Goal: Transaction & Acquisition: Purchase product/service

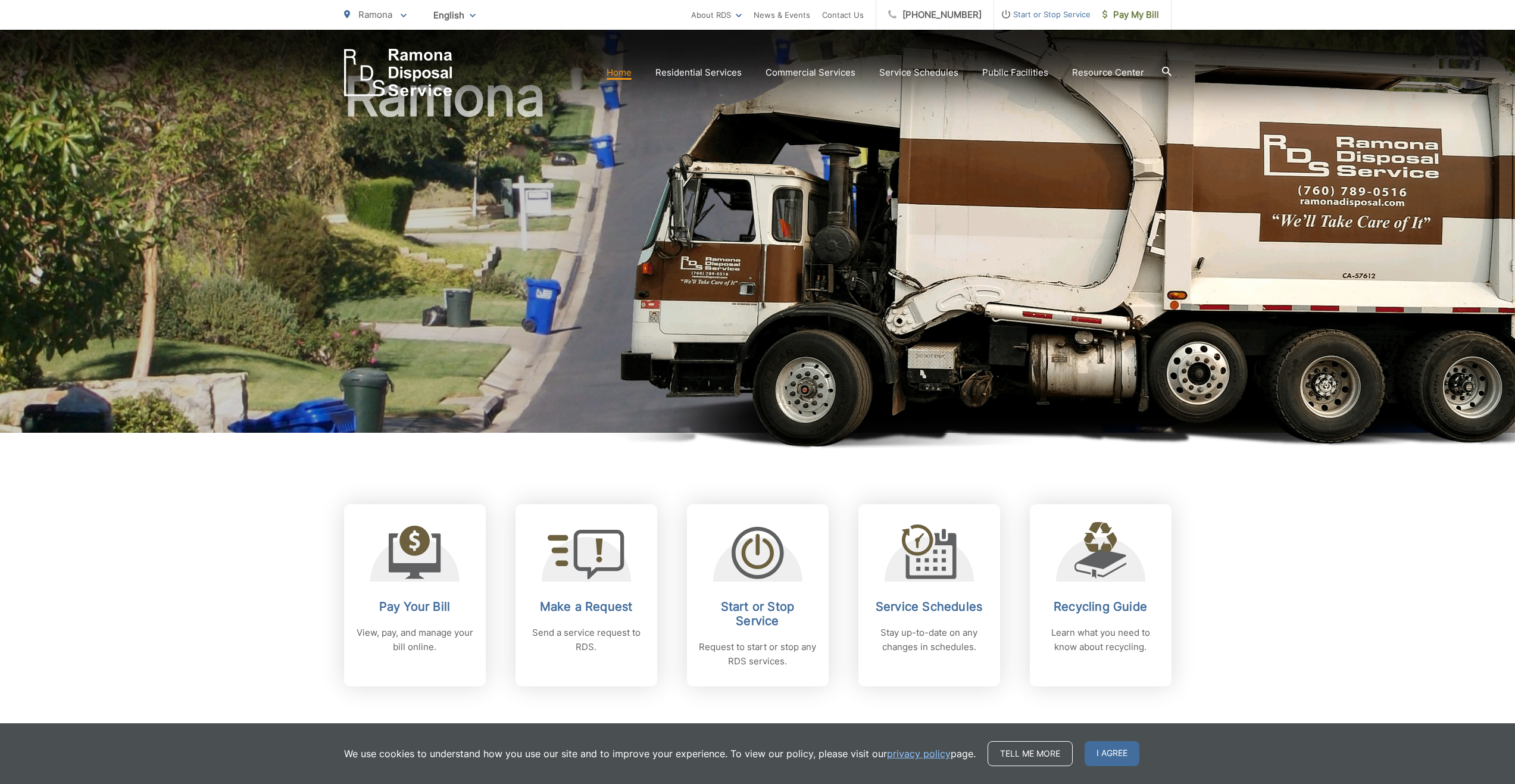
scroll to position [198, 0]
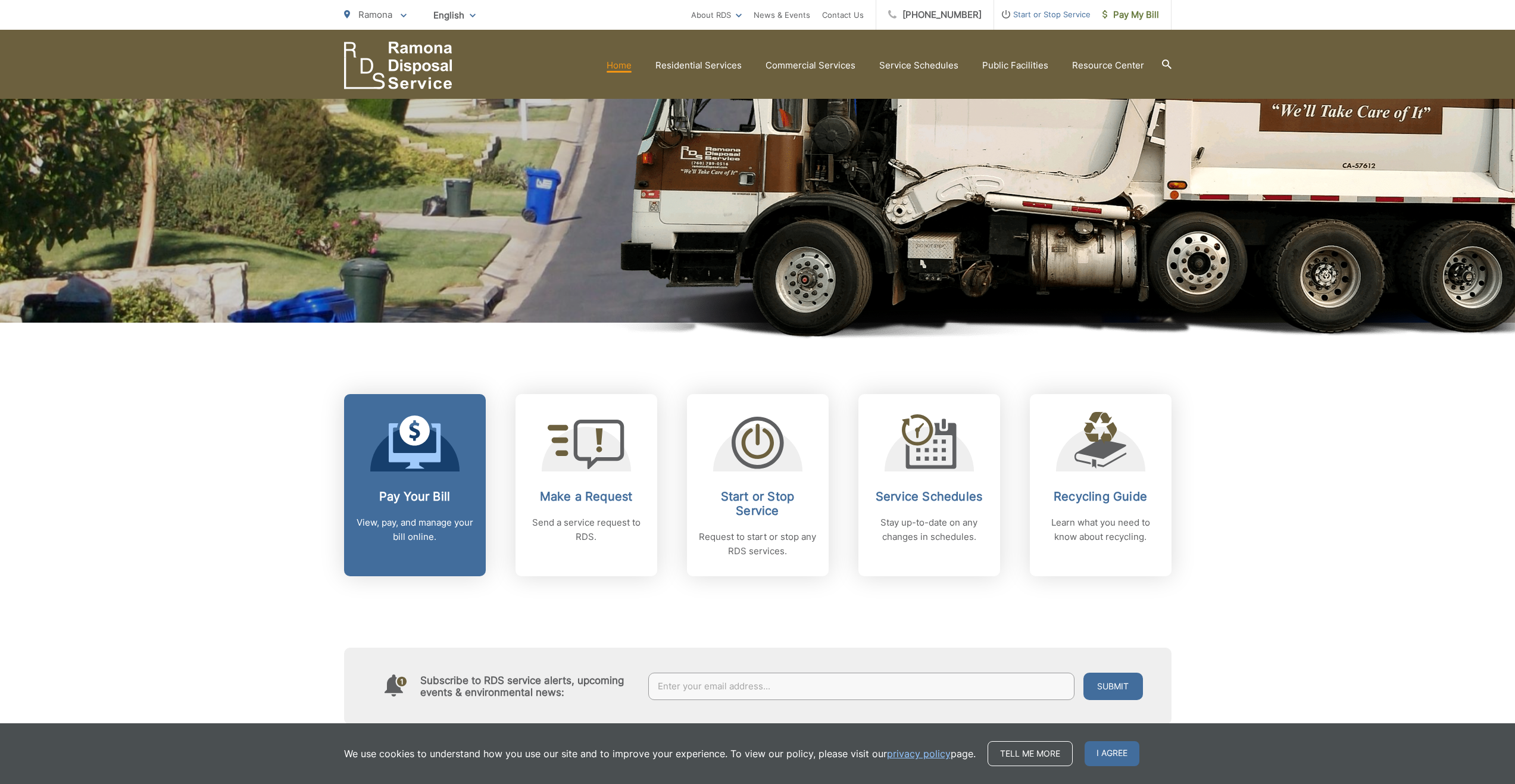
click at [427, 483] on link "Pay Your Bill View, pay, and manage your bill online." at bounding box center [414, 485] width 141 height 182
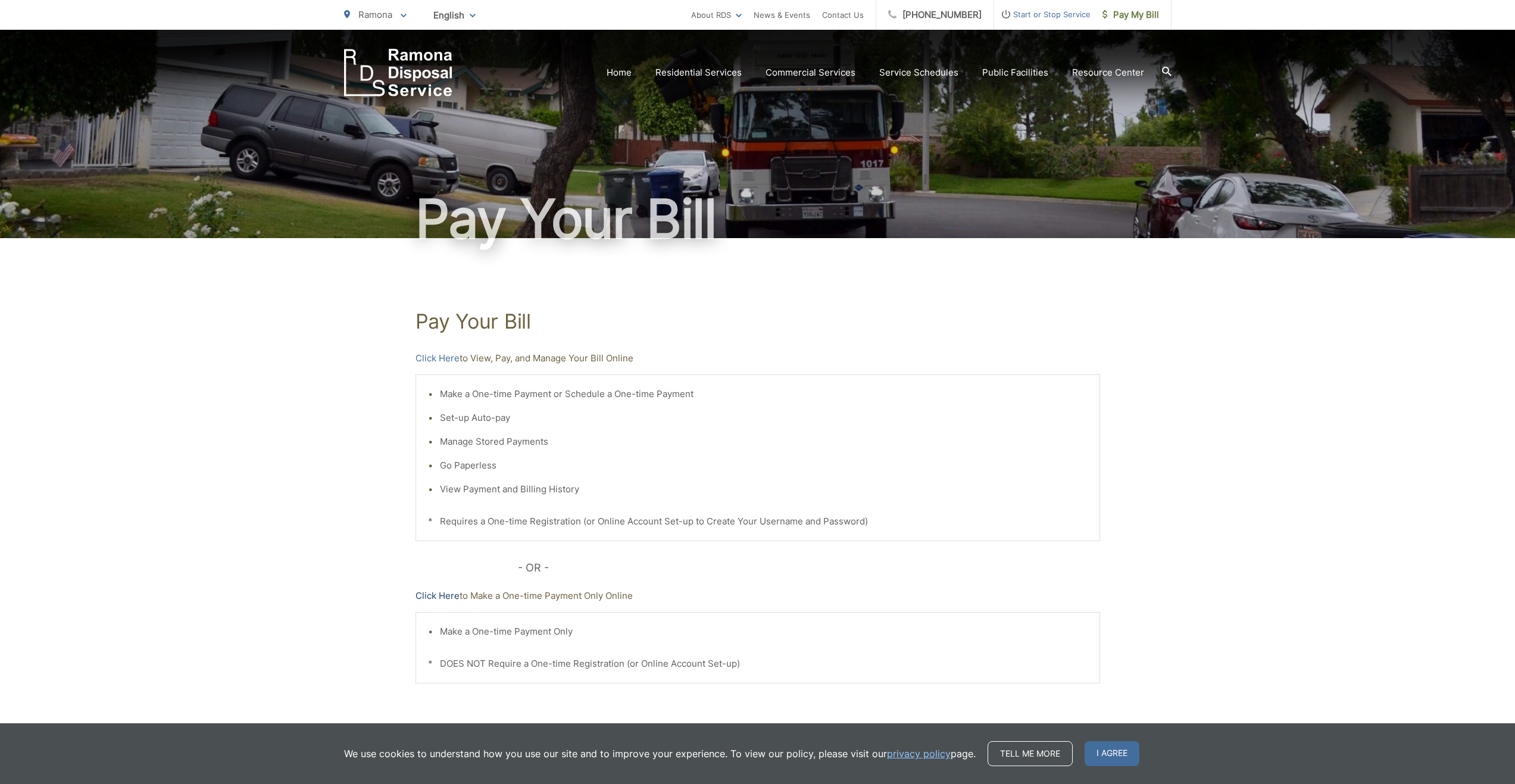
click at [437, 596] on link "Click Here" at bounding box center [437, 595] width 44 height 14
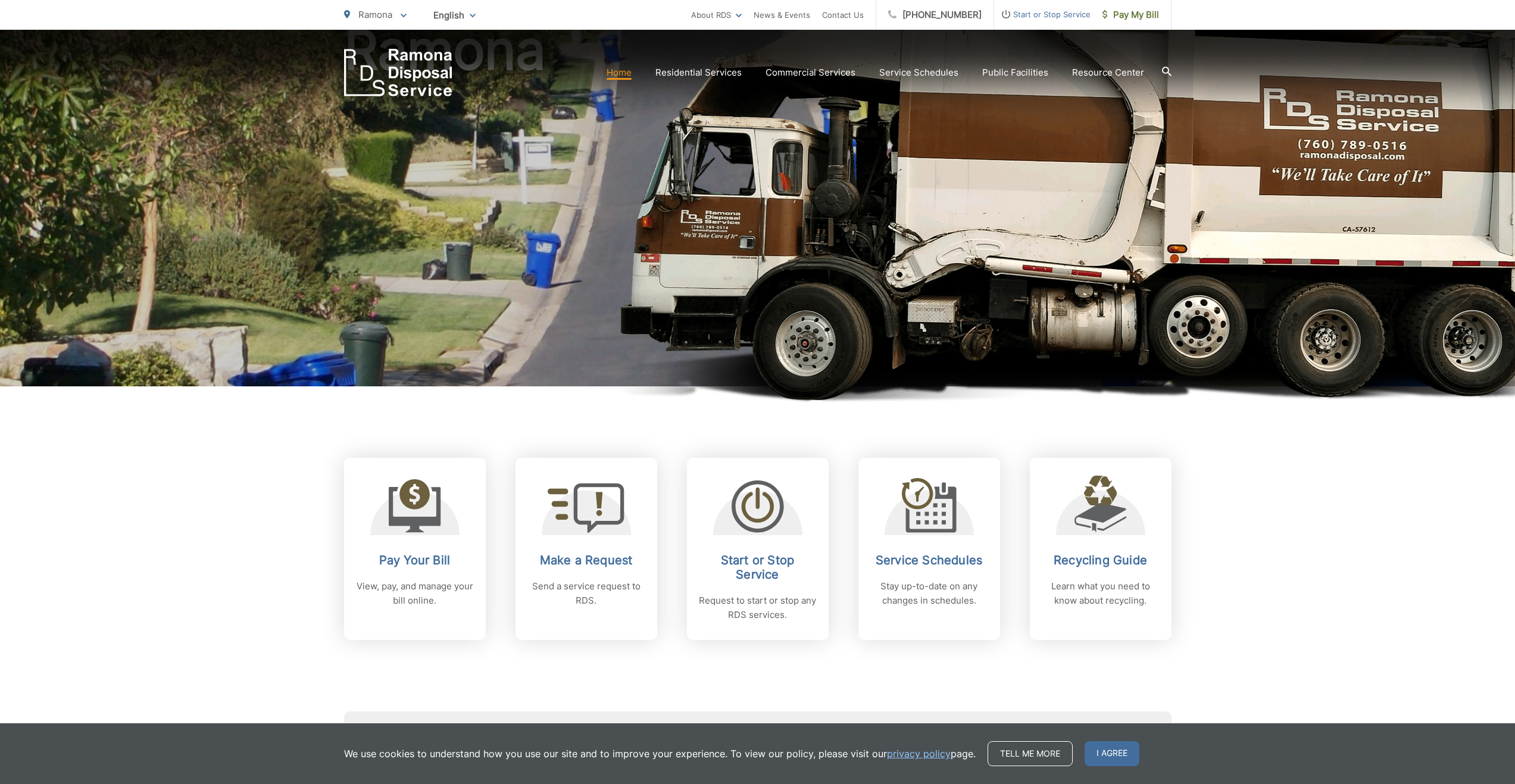
scroll to position [298, 0]
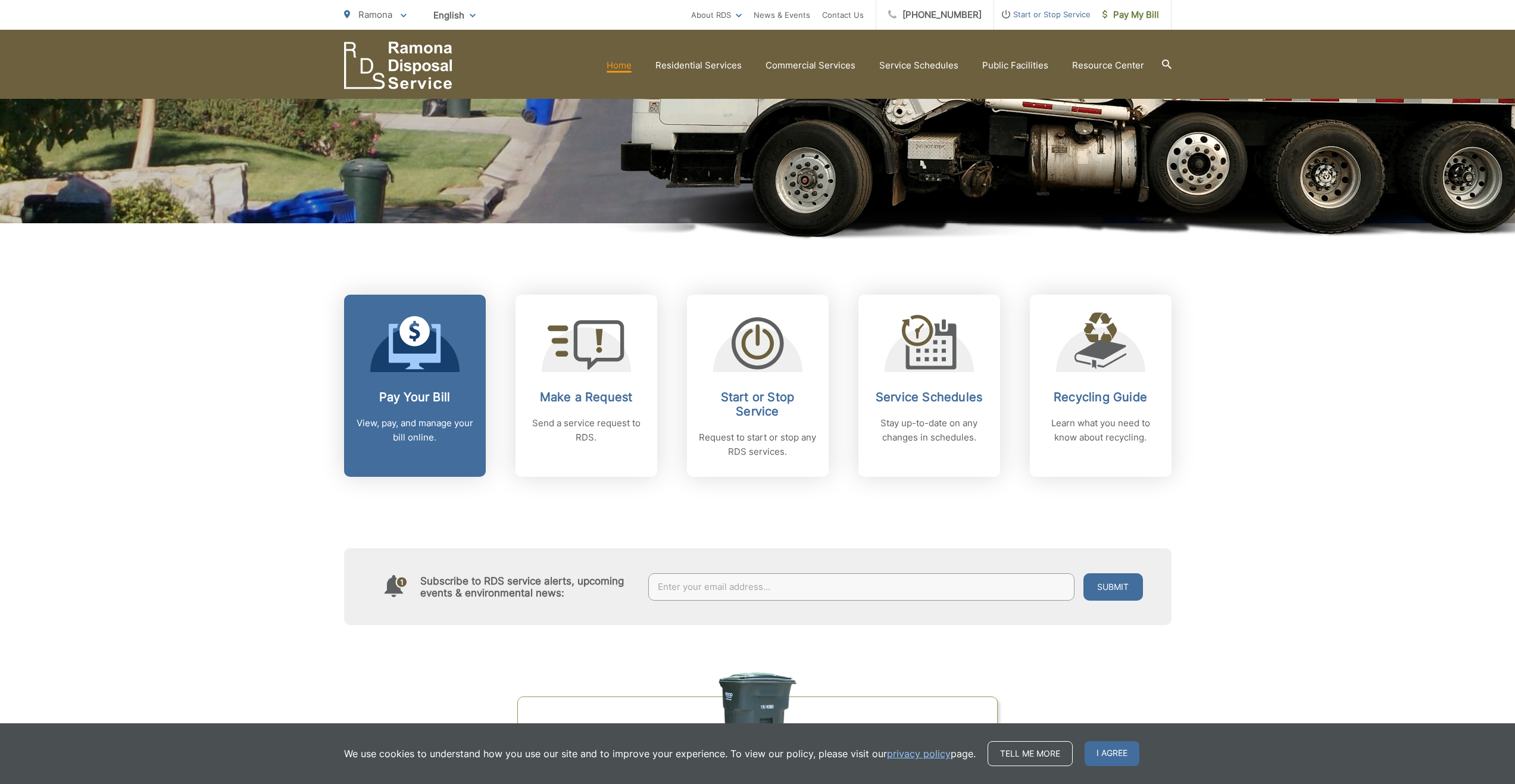
click at [385, 404] on div "Pay Your Bill View, pay, and manage your bill online." at bounding box center [414, 417] width 118 height 55
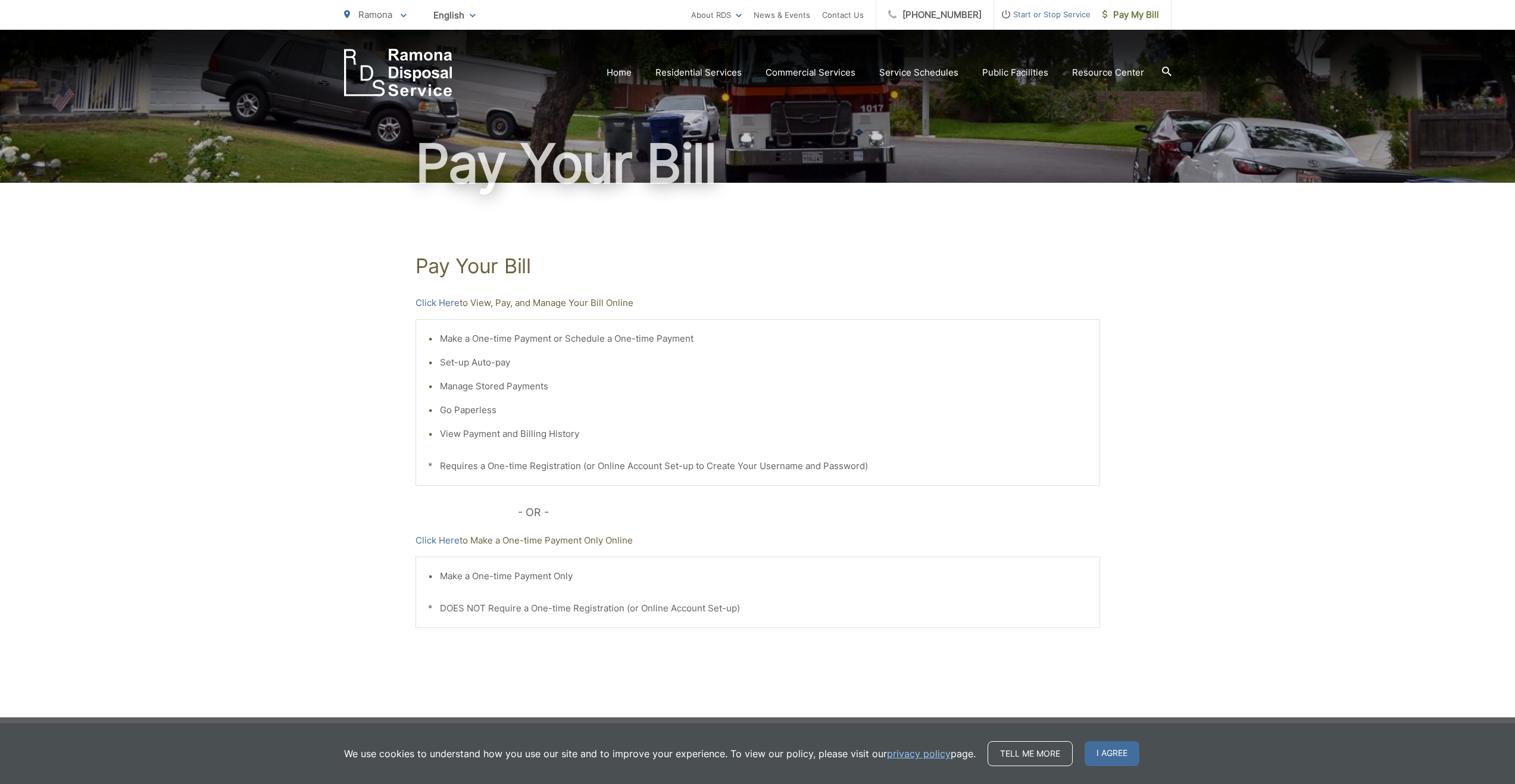
scroll to position [62, 0]
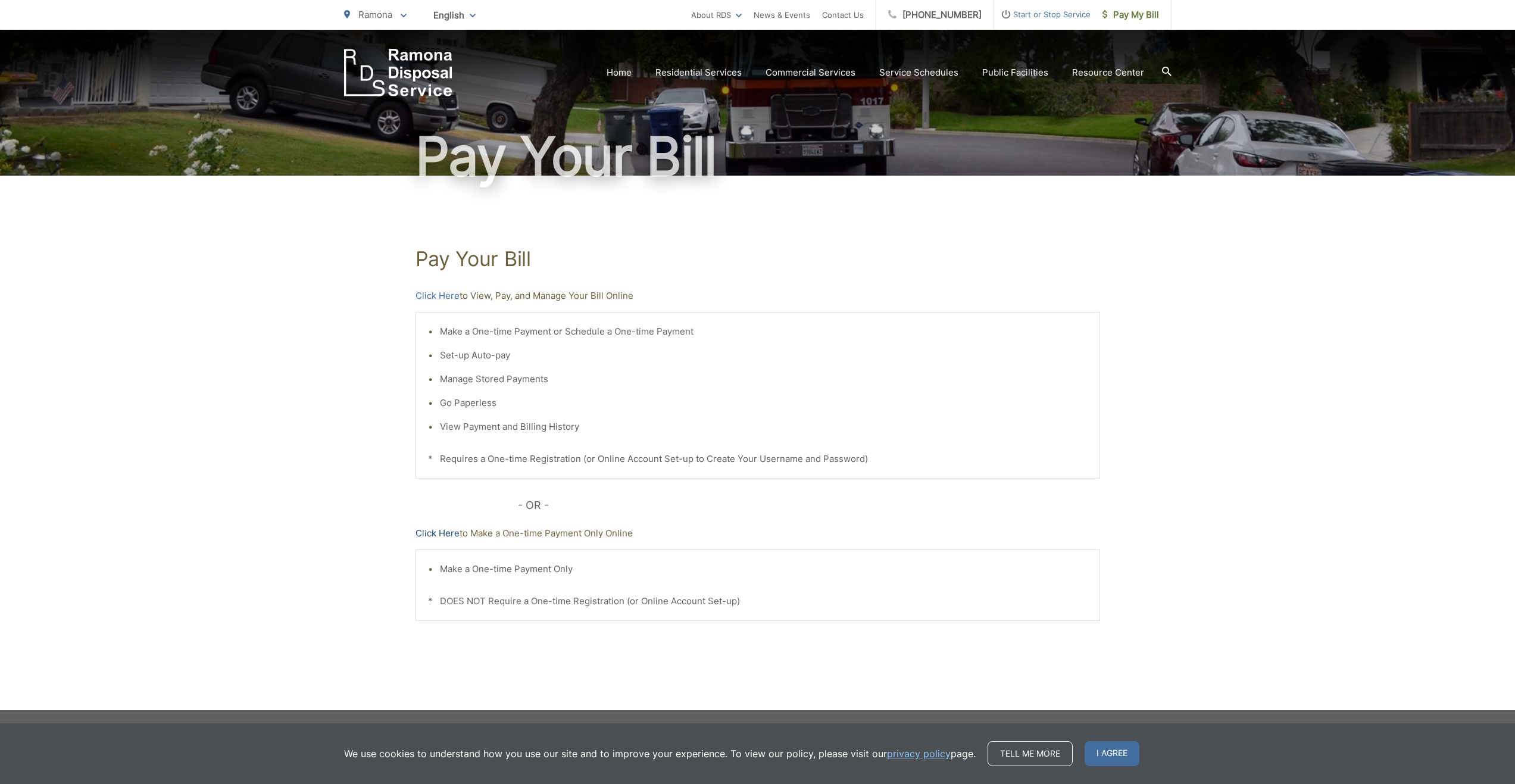
click at [439, 537] on link "Click Here" at bounding box center [437, 533] width 44 height 14
click at [436, 299] on link "Click Here" at bounding box center [437, 296] width 44 height 14
